Goal: Task Accomplishment & Management: Manage account settings

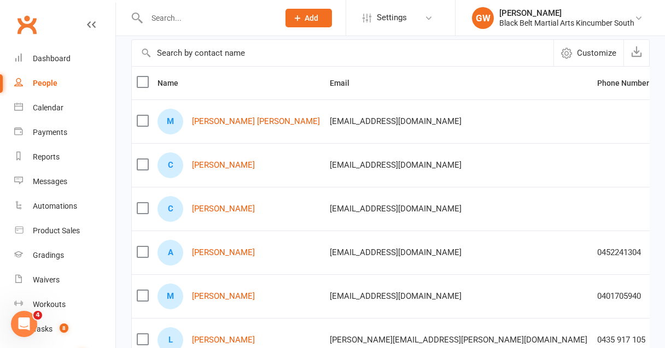
click at [48, 89] on link "People" at bounding box center [64, 83] width 101 height 25
click at [48, 60] on div "Dashboard" at bounding box center [52, 58] width 38 height 9
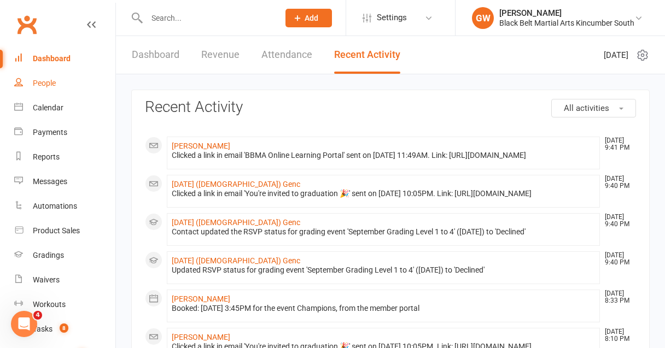
click at [51, 83] on div "People" at bounding box center [44, 83] width 23 height 9
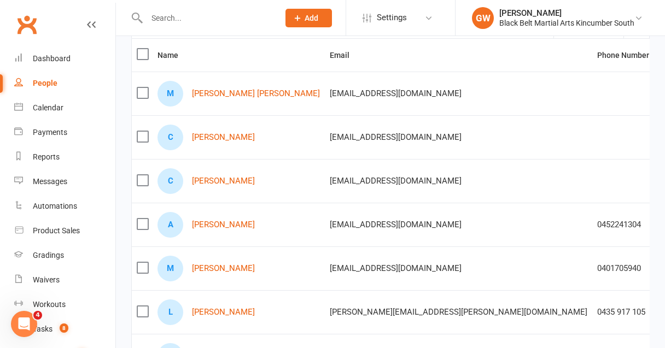
scroll to position [121, 0]
click at [65, 62] on div "Dashboard" at bounding box center [52, 58] width 38 height 9
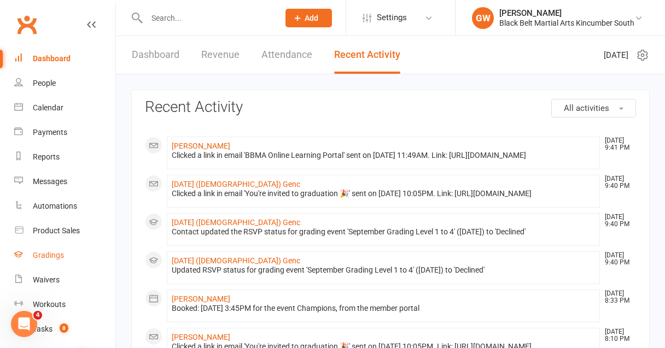
click at [50, 257] on div "Gradings" at bounding box center [48, 255] width 31 height 9
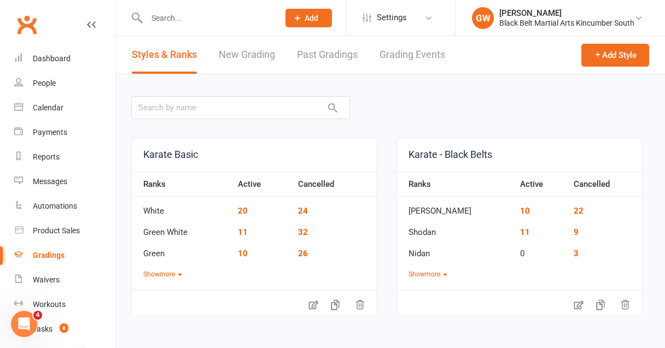
click at [383, 53] on link "Grading Events" at bounding box center [412, 55] width 66 height 38
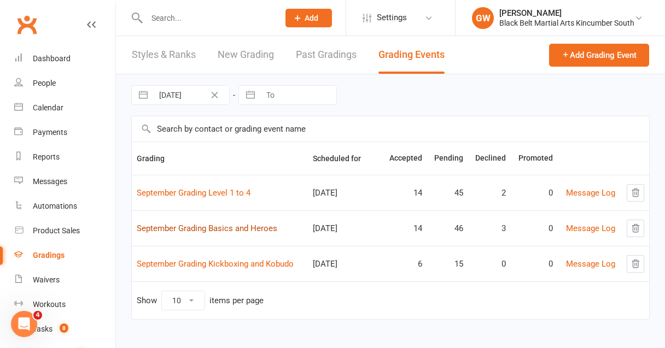
click at [256, 229] on link "September Grading Basics and Heroes" at bounding box center [207, 229] width 141 height 10
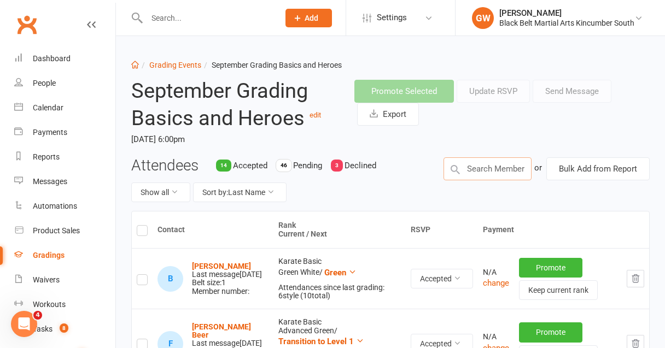
click at [497, 165] on input "text" at bounding box center [487, 168] width 89 height 23
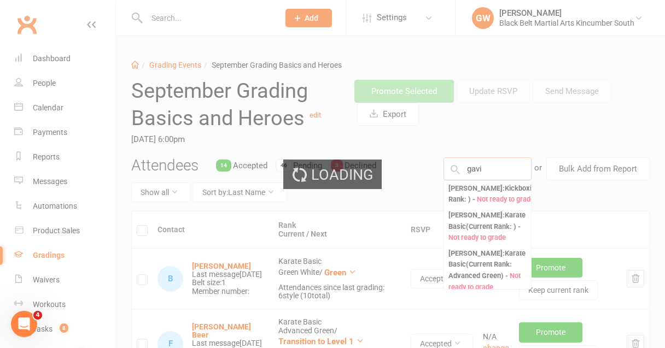
type input "[PERSON_NAME]"
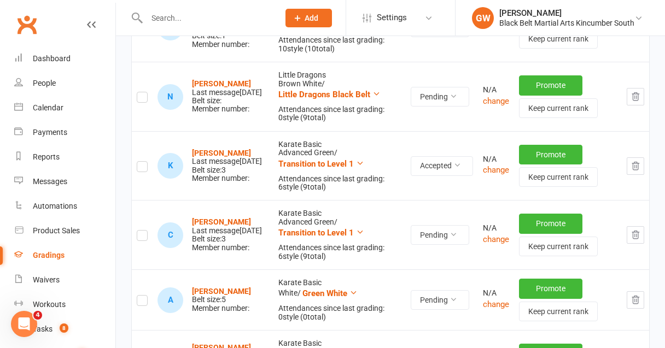
scroll to position [1327, 0]
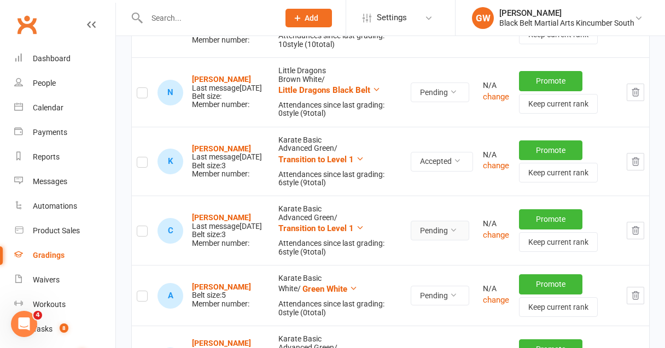
click at [449, 234] on icon at bounding box center [453, 230] width 8 height 8
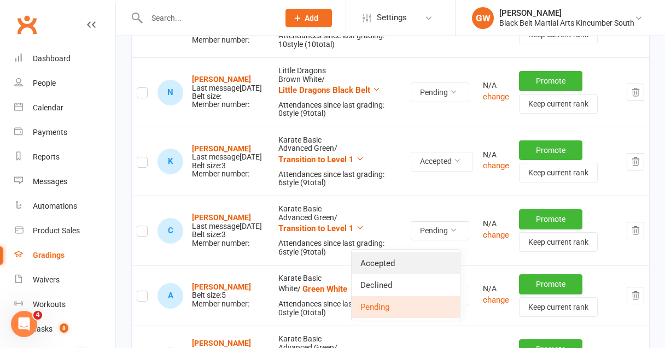
click at [405, 261] on link "Accepted" at bounding box center [406, 264] width 108 height 22
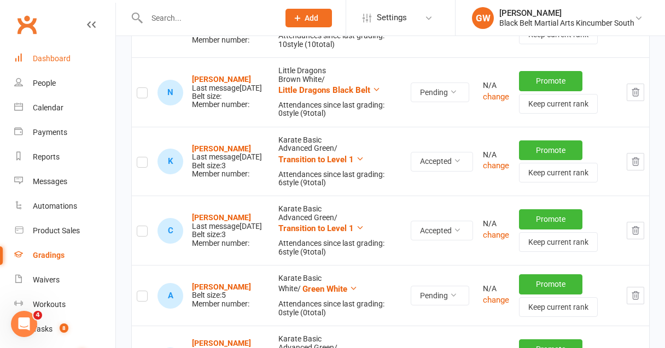
click at [64, 61] on div "Dashboard" at bounding box center [52, 58] width 38 height 9
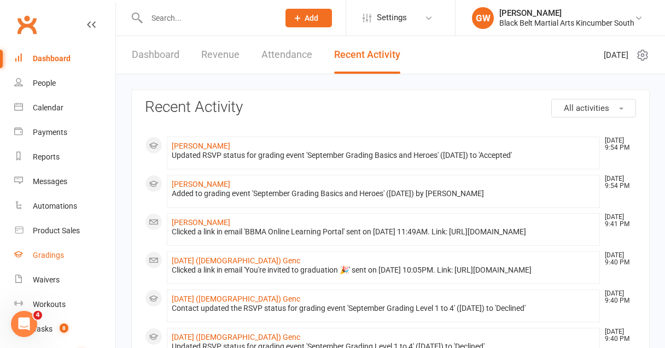
click at [49, 253] on div "Gradings" at bounding box center [48, 255] width 31 height 9
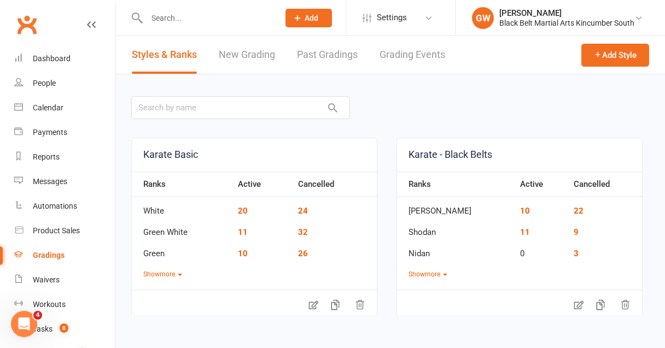
click at [411, 55] on link "Grading Events" at bounding box center [412, 55] width 66 height 38
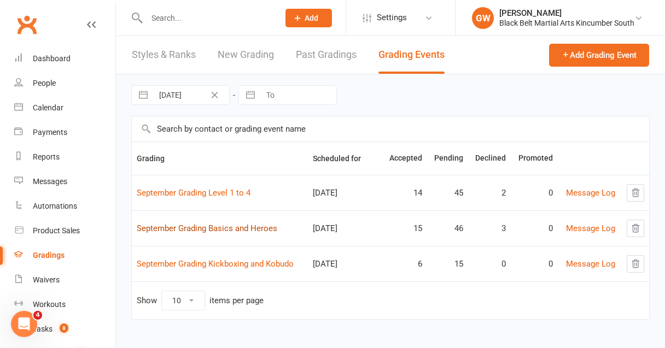
click at [257, 232] on link "September Grading Basics and Heroes" at bounding box center [207, 229] width 141 height 10
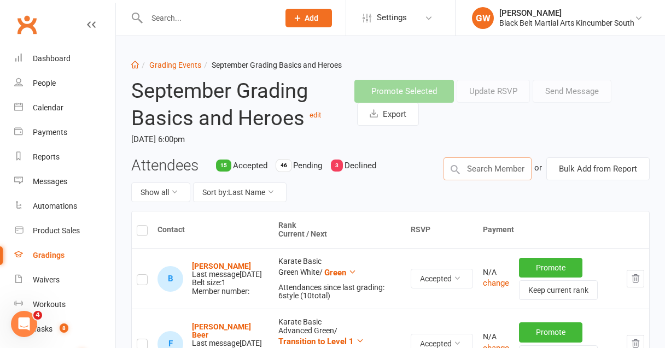
click at [477, 166] on input "text" at bounding box center [487, 168] width 89 height 23
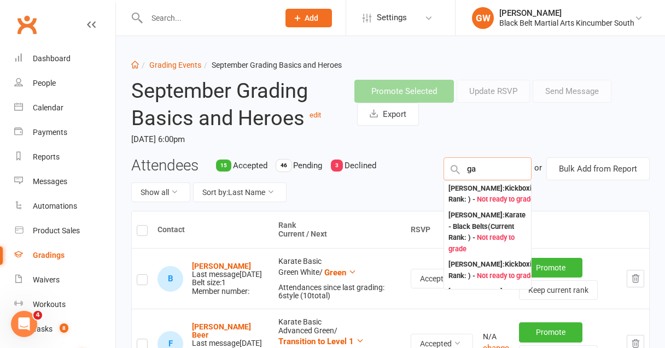
type input "g"
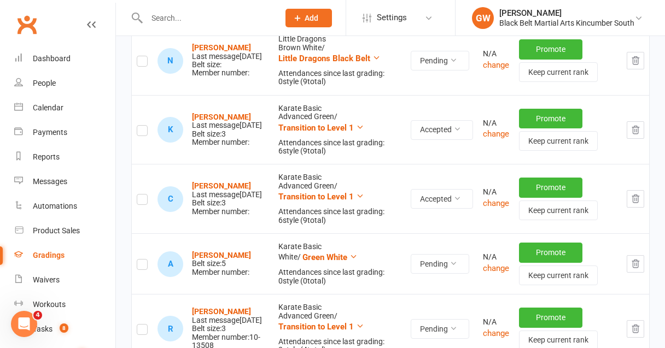
scroll to position [1361, 0]
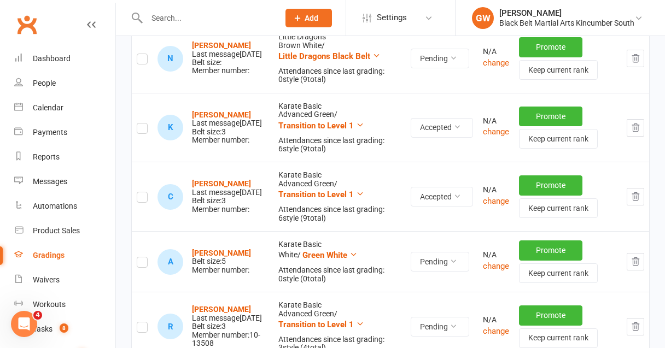
click at [634, 266] on icon "button" at bounding box center [635, 262] width 7 height 8
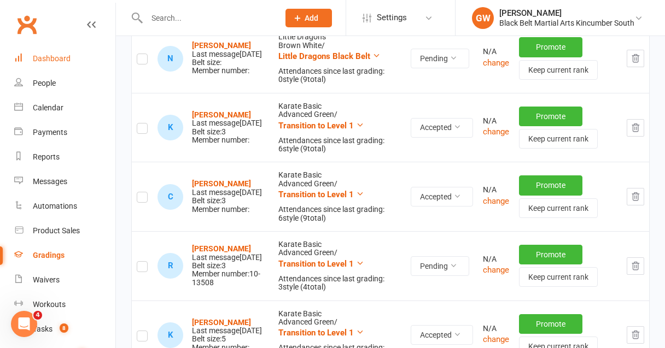
click at [58, 59] on div "Dashboard" at bounding box center [52, 58] width 38 height 9
